Goal: Transaction & Acquisition: Purchase product/service

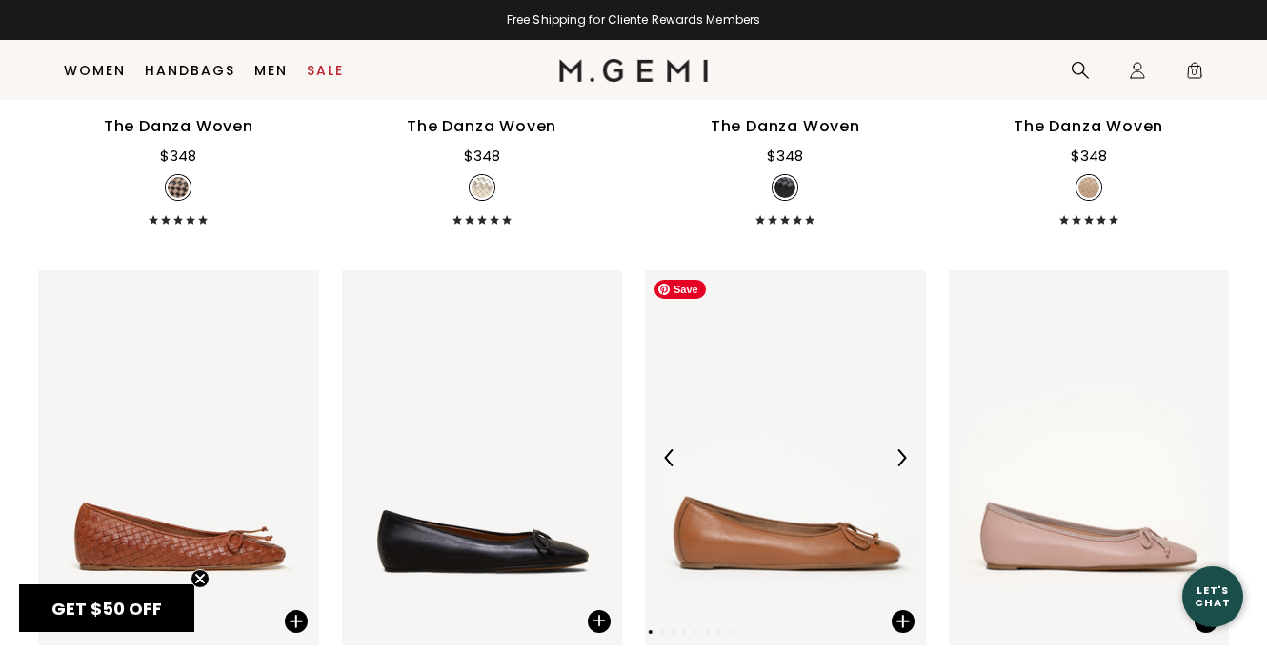
scroll to position [1971, 0]
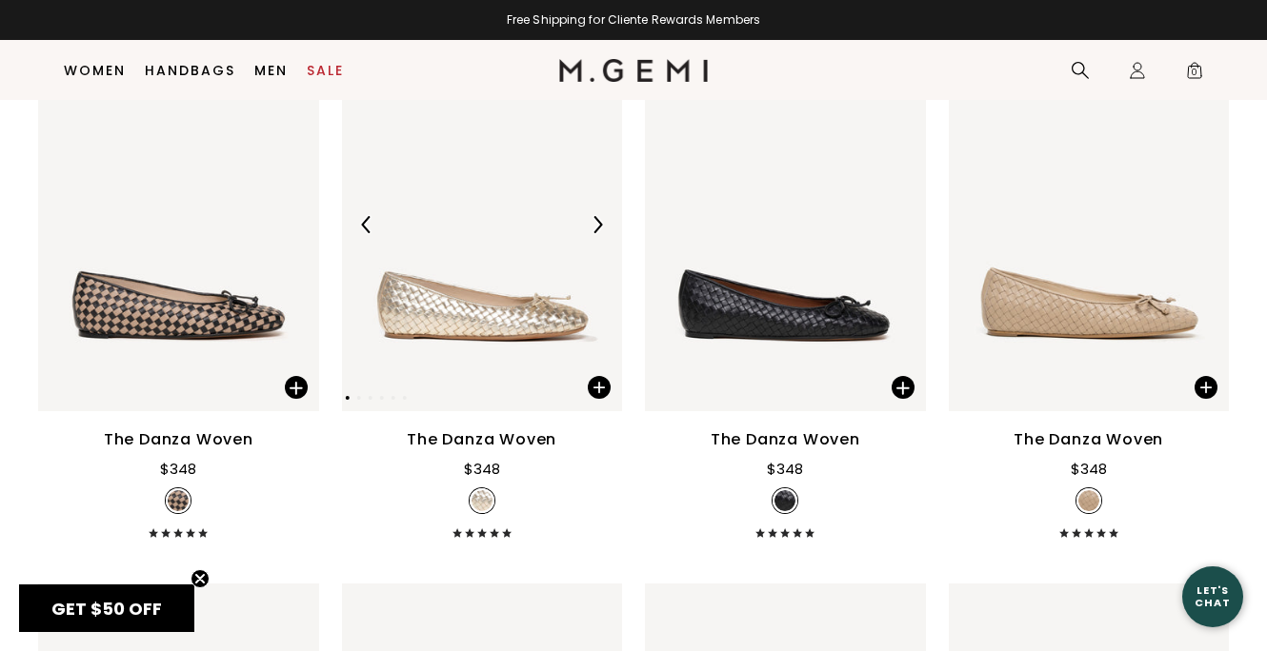
click at [599, 229] on img at bounding box center [596, 224] width 17 height 17
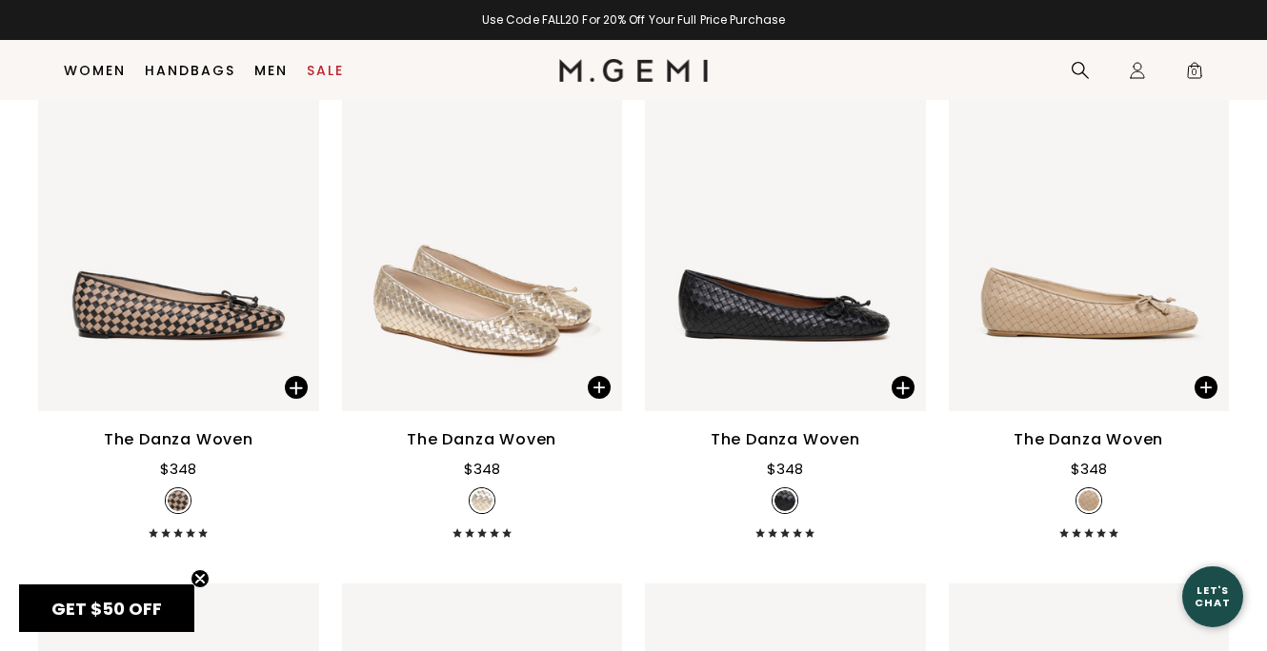
click at [593, 223] on img at bounding box center [596, 224] width 17 height 17
click at [593, 224] on img at bounding box center [596, 224] width 17 height 17
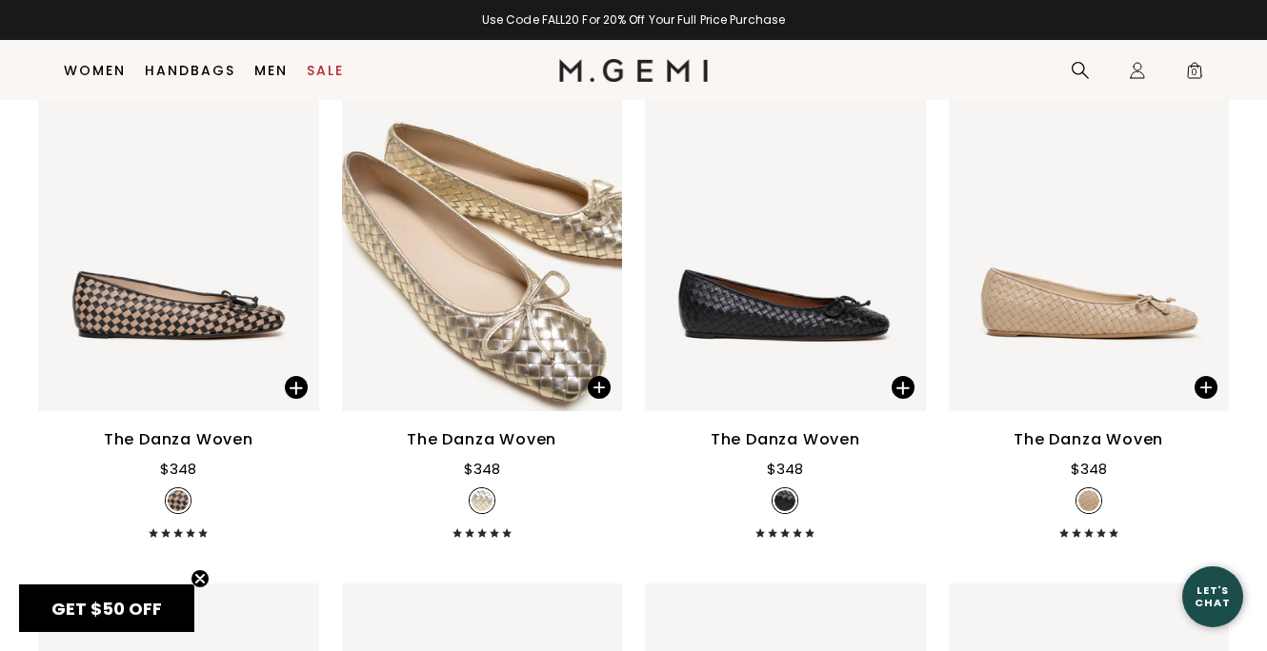
click at [593, 224] on img at bounding box center [596, 224] width 17 height 17
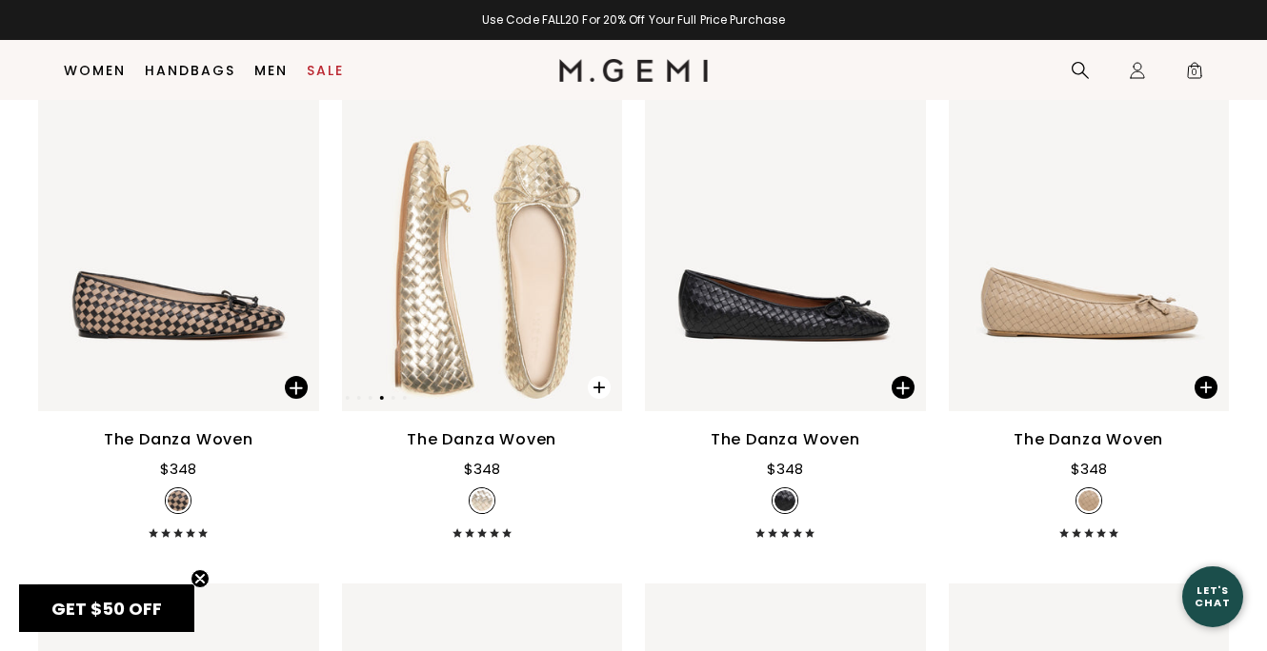
click at [603, 388] on span at bounding box center [599, 387] width 23 height 23
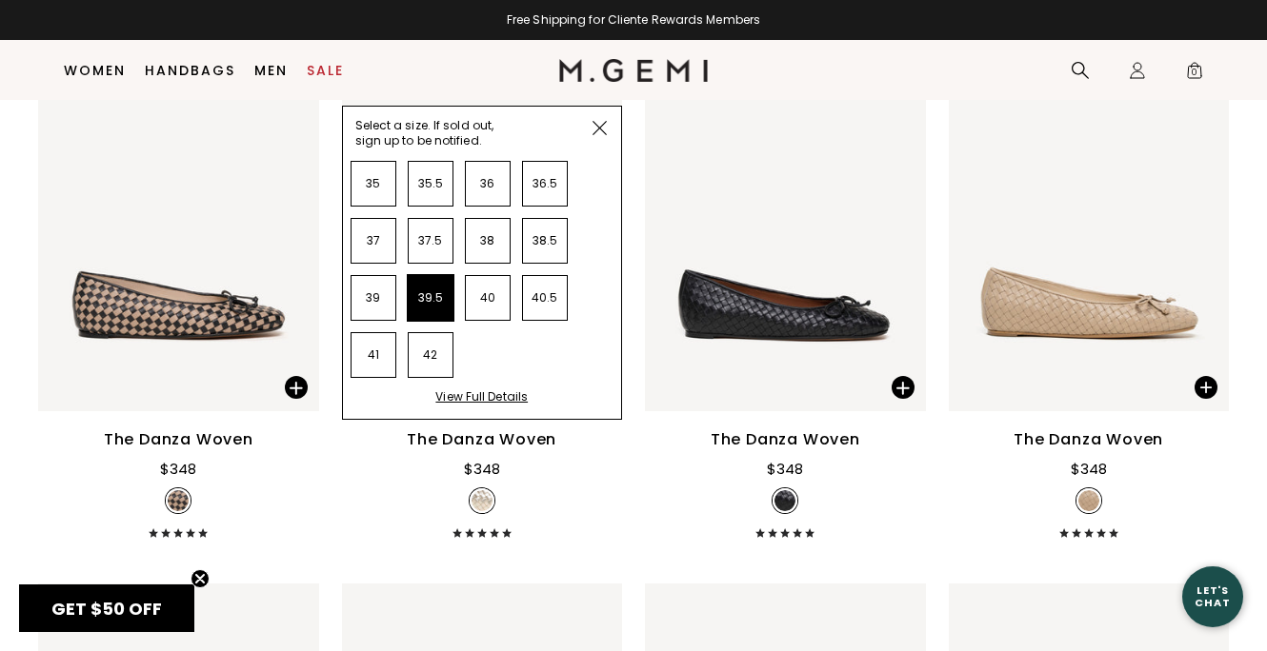
click at [437, 301] on li "39.5" at bounding box center [431, 298] width 46 height 46
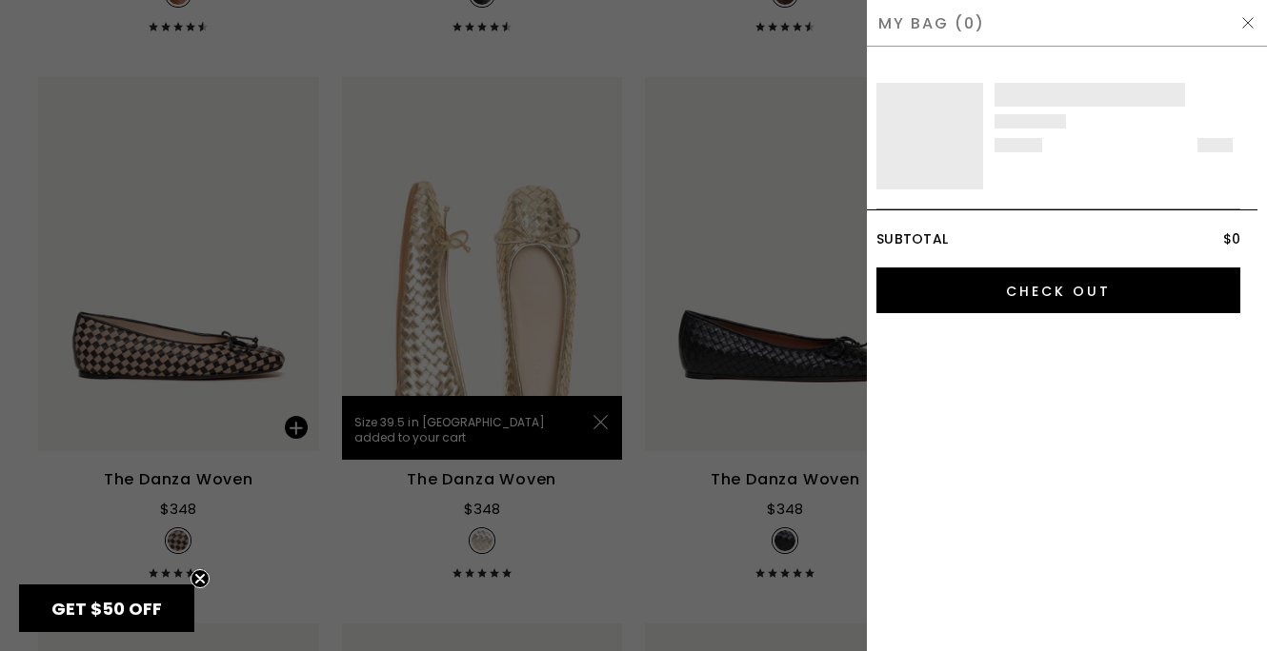
scroll to position [0, 0]
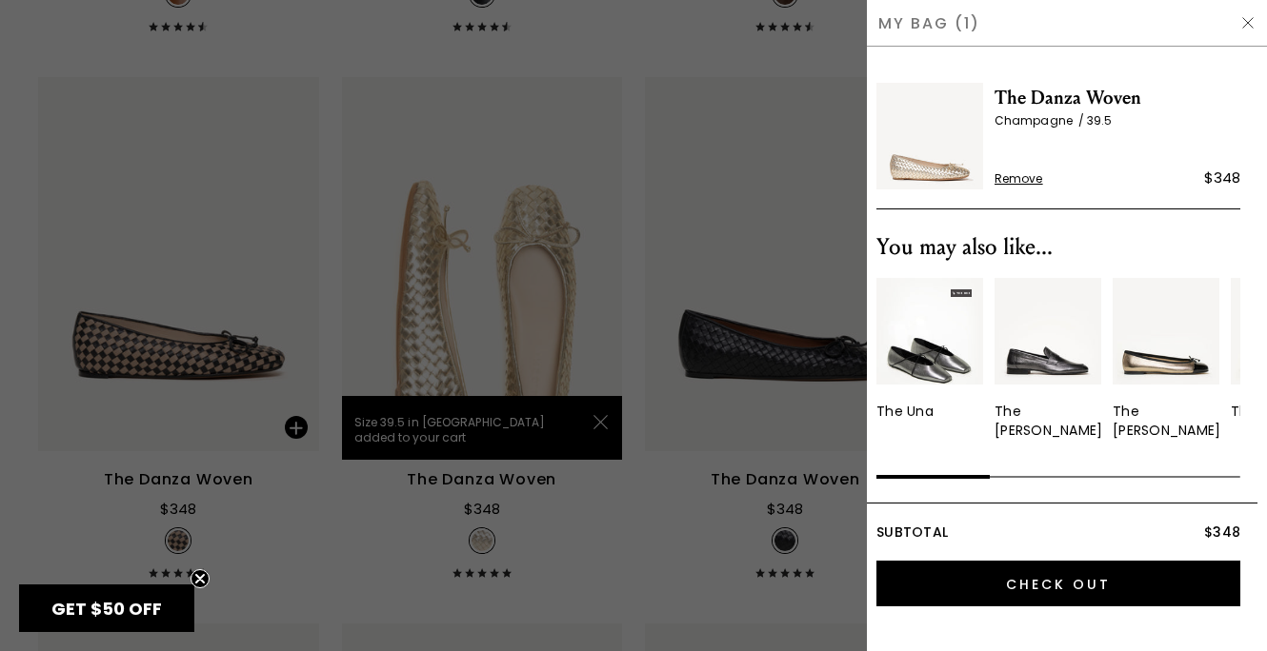
click at [712, 118] on div at bounding box center [633, 325] width 1267 height 651
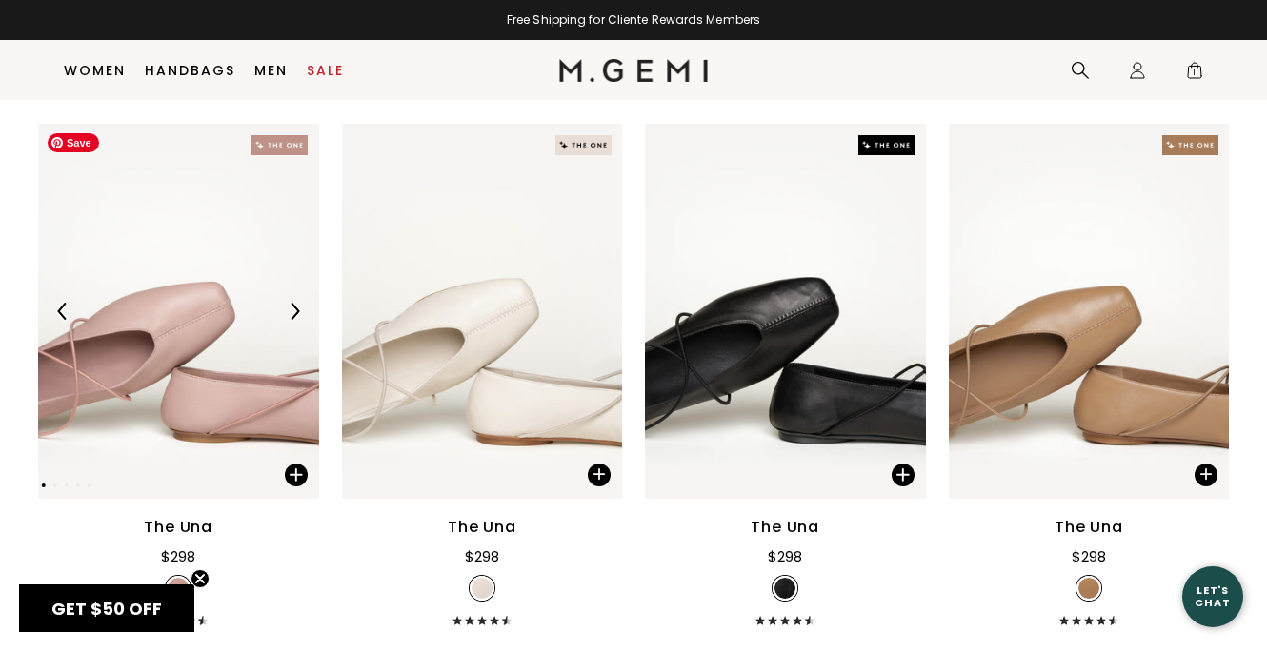
scroll to position [4082, 0]
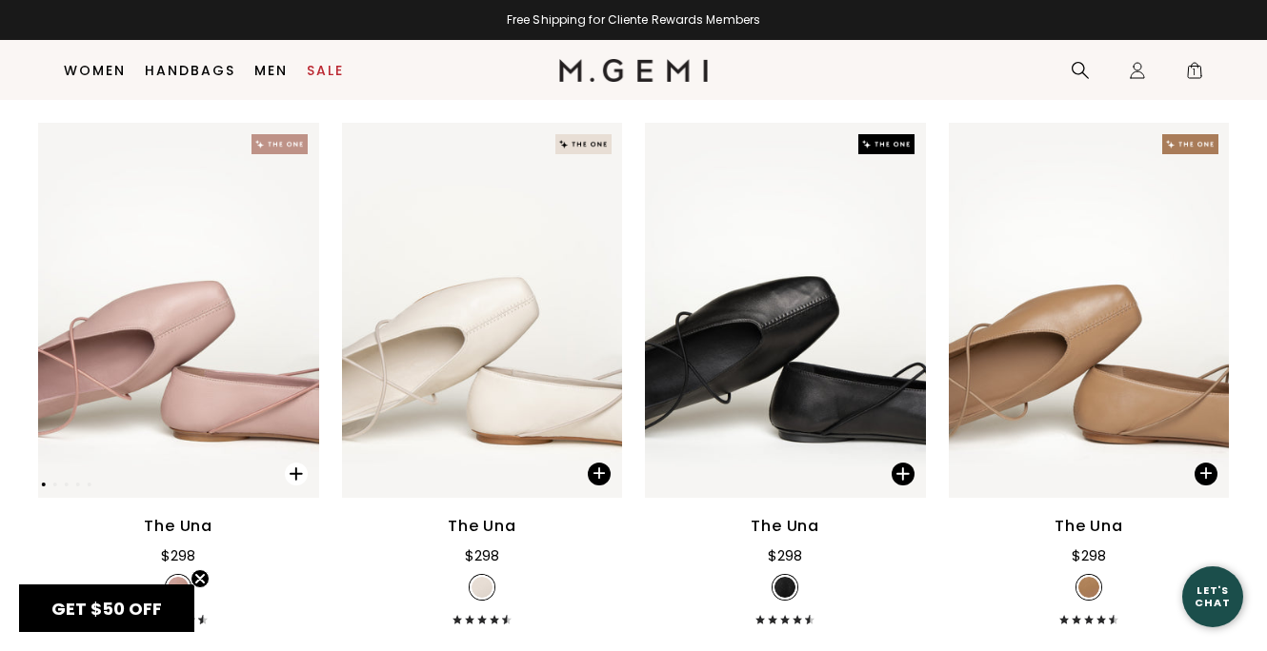
click at [293, 473] on span at bounding box center [296, 474] width 23 height 23
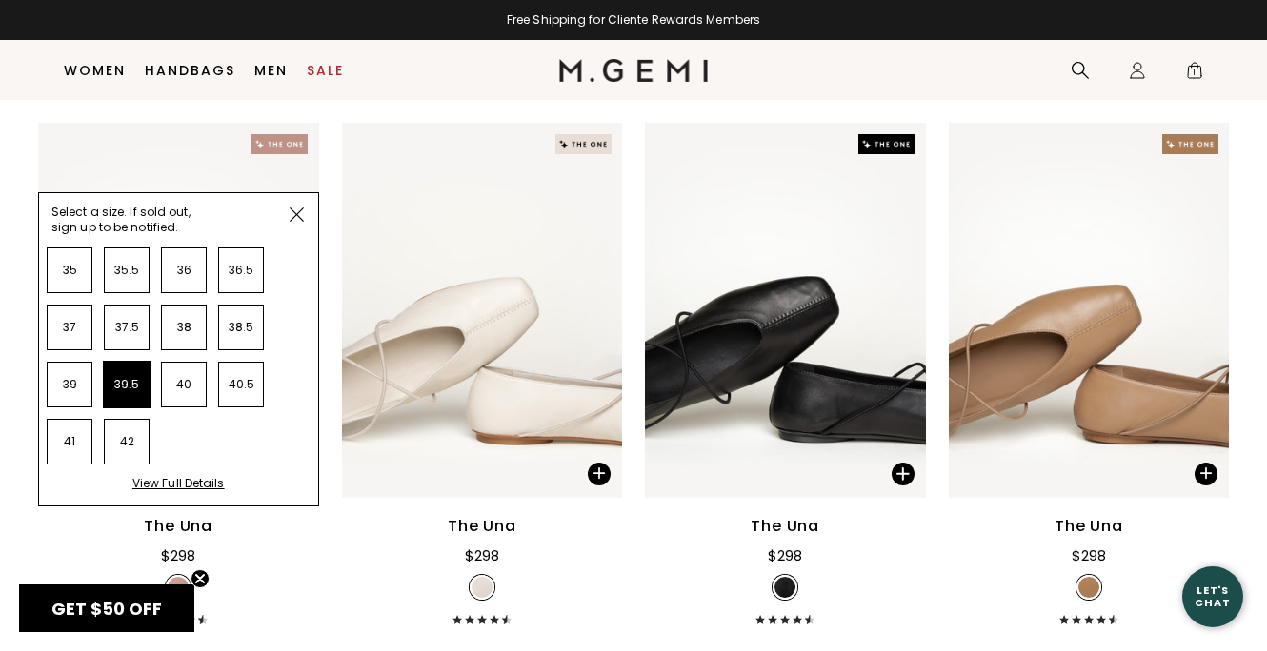
click at [138, 385] on li "39.5" at bounding box center [127, 385] width 46 height 46
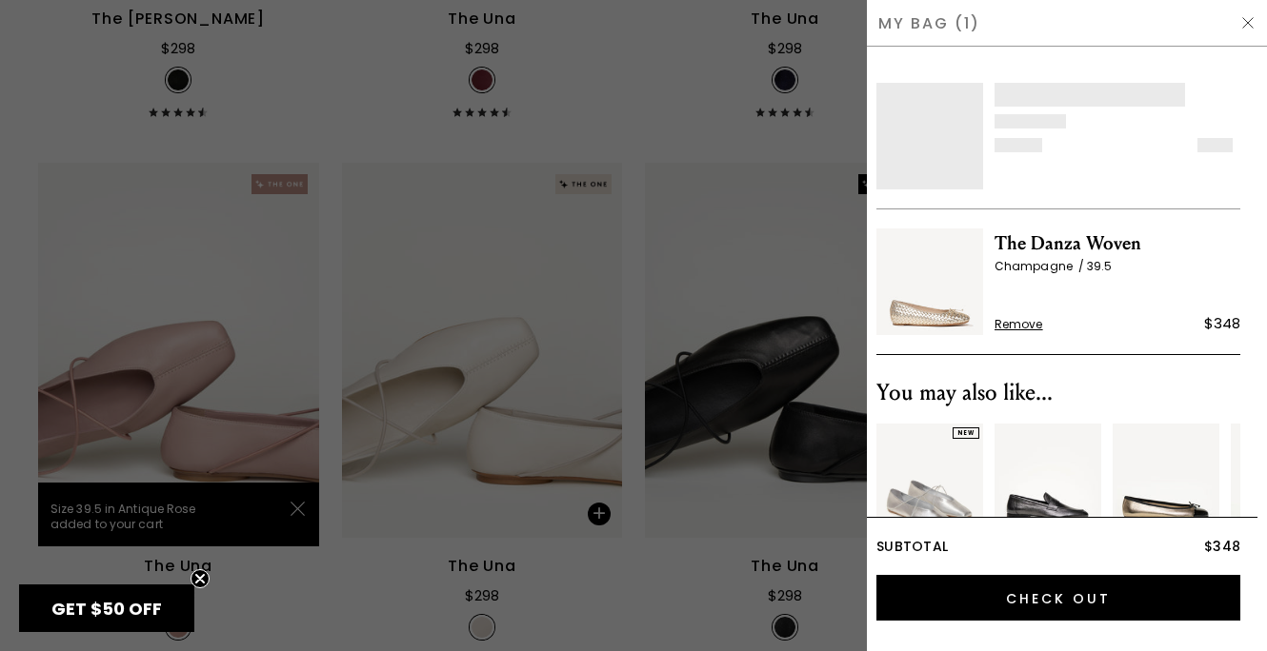
scroll to position [0, 0]
click at [479, 392] on div at bounding box center [633, 325] width 1267 height 651
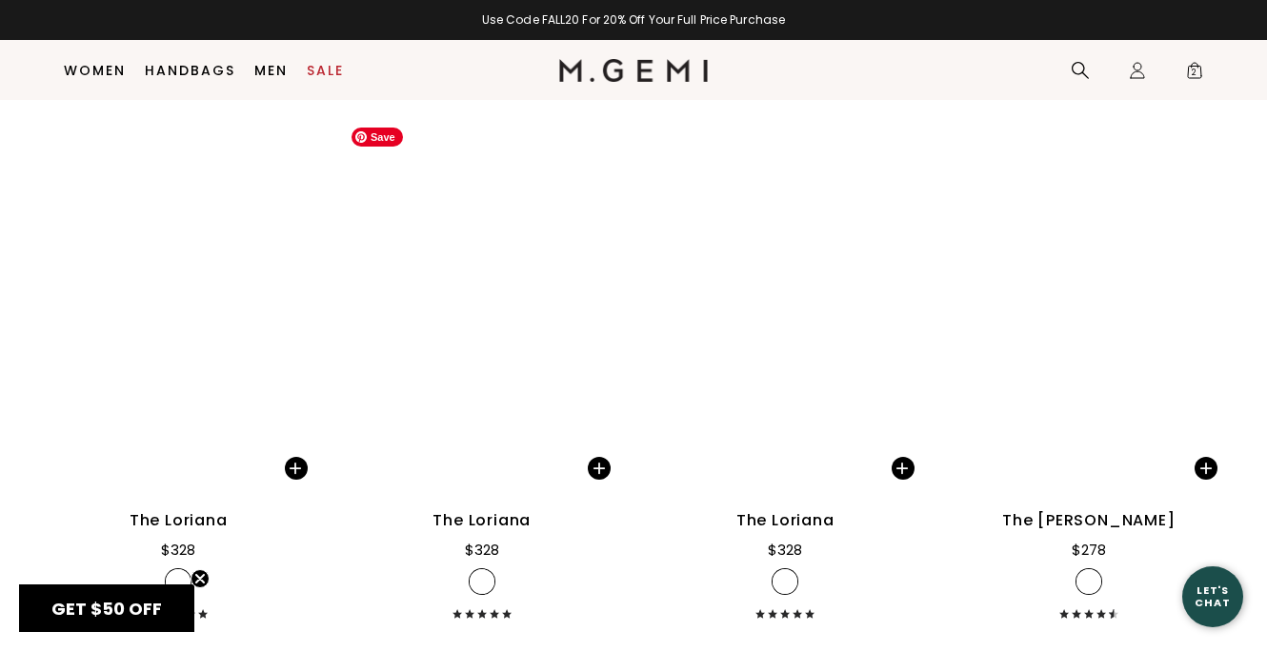
scroll to position [6652, 0]
